Goal: Communication & Community: Connect with others

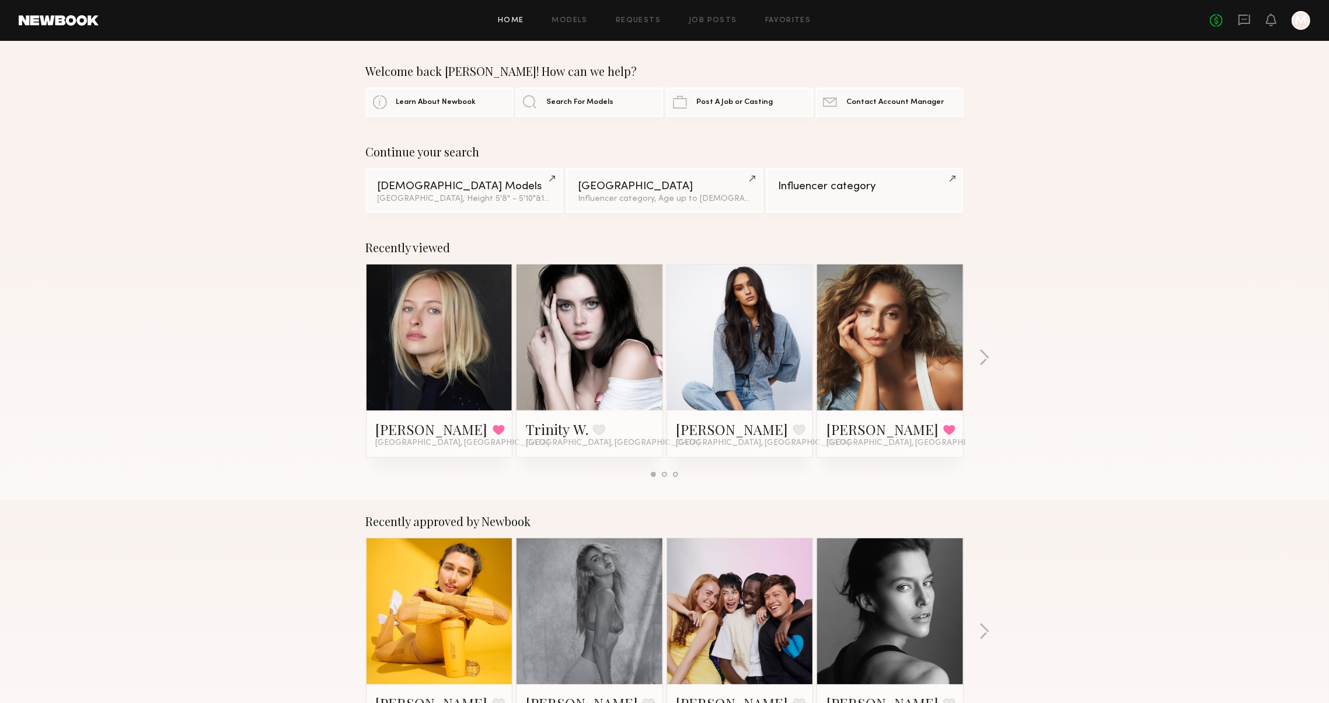
click at [439, 363] on link at bounding box center [439, 337] width 71 height 146
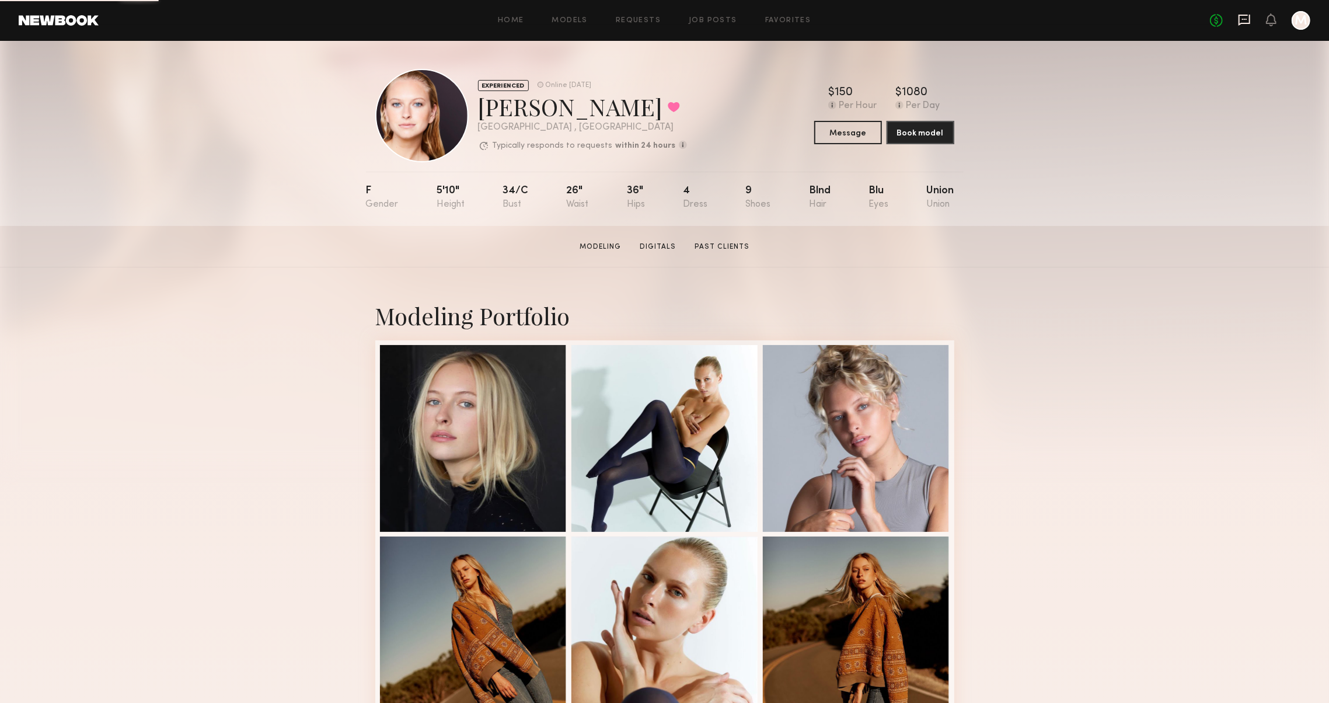
click at [1239, 19] on icon at bounding box center [1244, 19] width 13 height 13
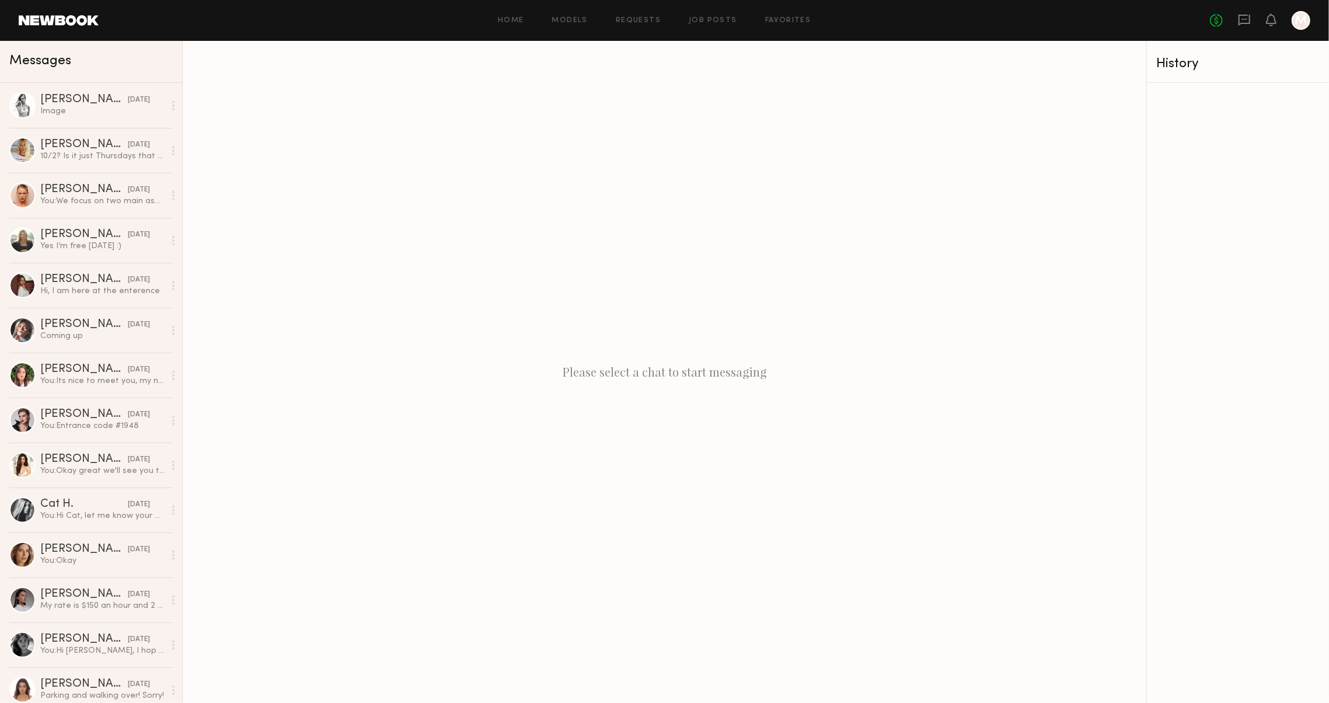
click at [610, 258] on div "Please select a chat to start messaging" at bounding box center [665, 372] width 964 height 662
click at [1240, 25] on icon at bounding box center [1244, 19] width 13 height 13
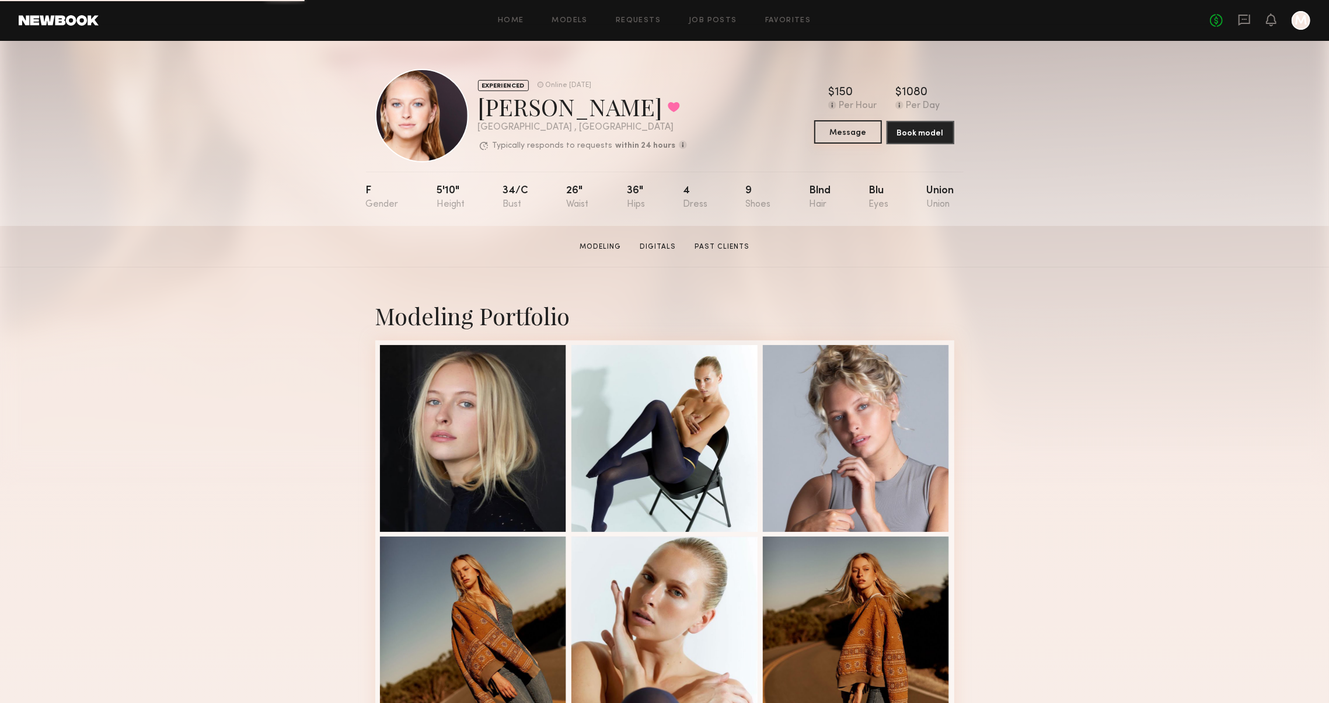
click at [872, 130] on button "Message" at bounding box center [848, 131] width 68 height 23
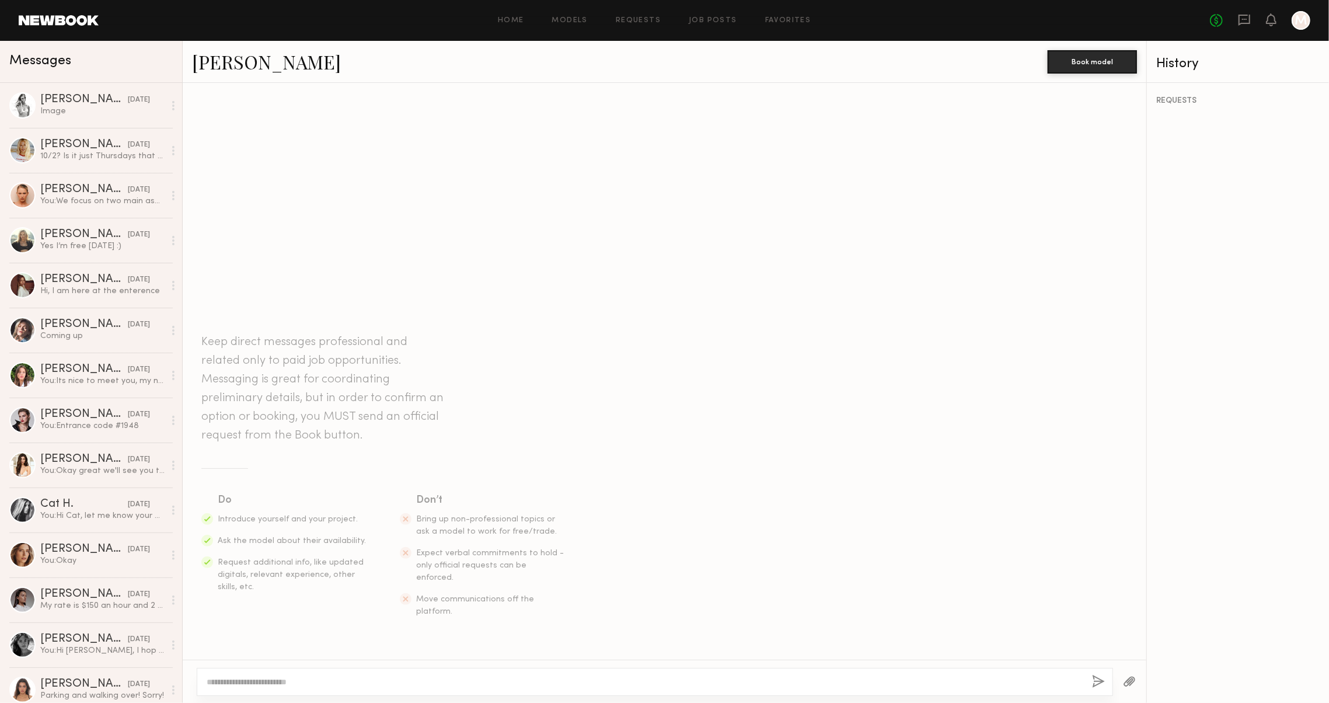
click at [542, 687] on textarea at bounding box center [645, 682] width 876 height 12
click at [715, 619] on div "Keep direct messages professional and related only to paid job opportunities. M…" at bounding box center [665, 424] width 964 height 464
click at [641, 678] on textarea at bounding box center [645, 682] width 876 height 12
